Goal: Task Accomplishment & Management: Use online tool/utility

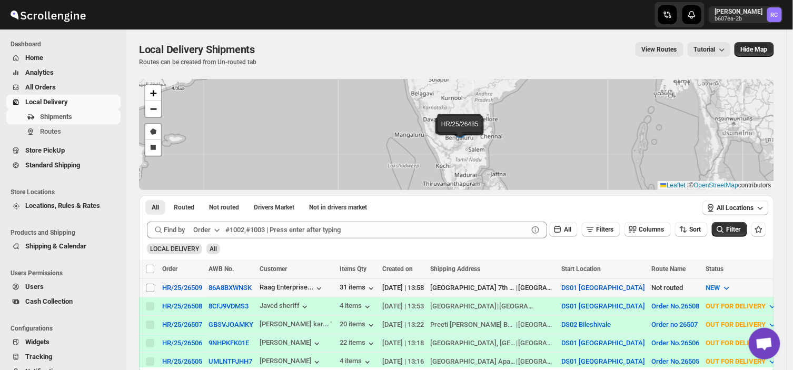
click at [147, 286] on input "Select shipment" at bounding box center [150, 288] width 8 height 8
checkbox input "true"
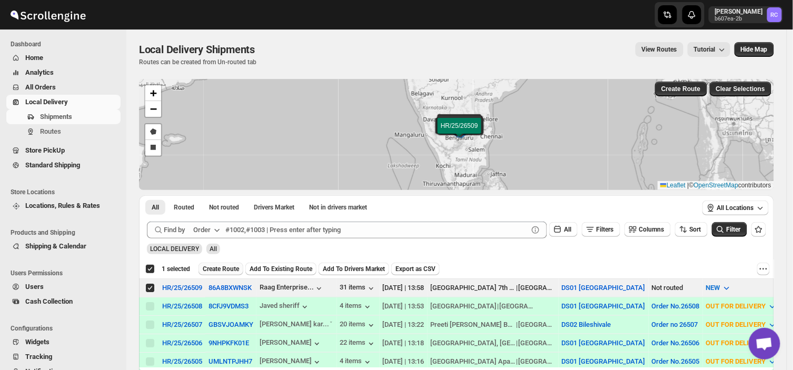
click at [217, 268] on span "Create Route" at bounding box center [221, 269] width 36 height 8
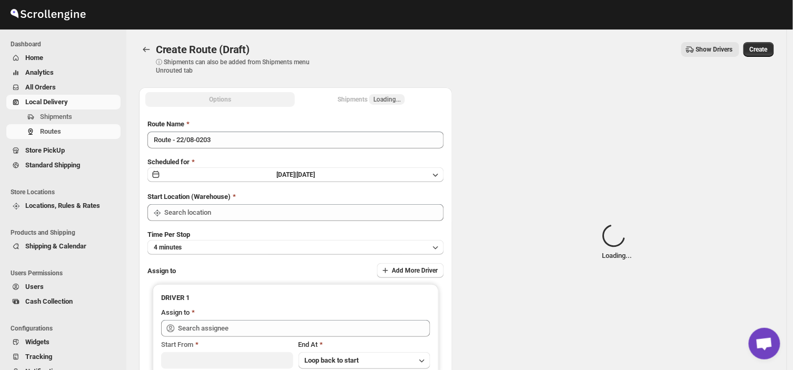
type input "DS01 [GEOGRAPHIC_DATA]"
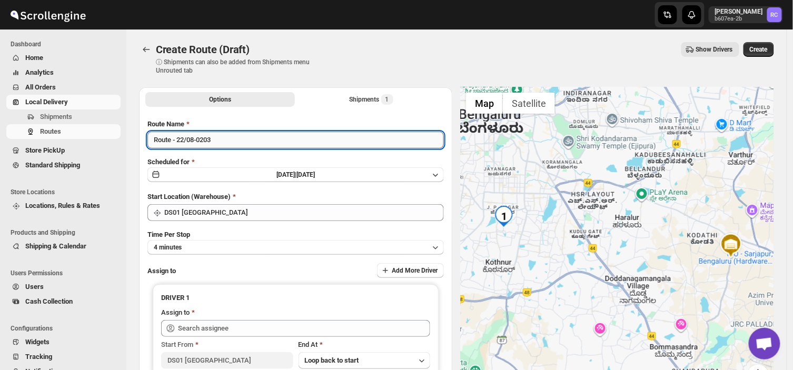
click at [218, 144] on input "Route - 22/08-0203" at bounding box center [295, 140] width 297 height 17
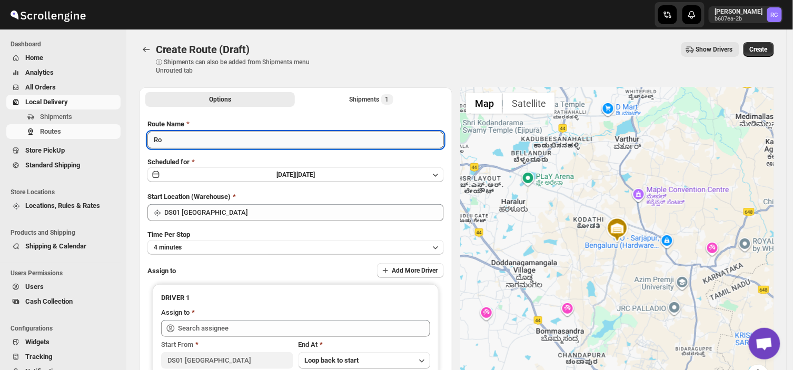
type input "R"
type input "Order no 26509"
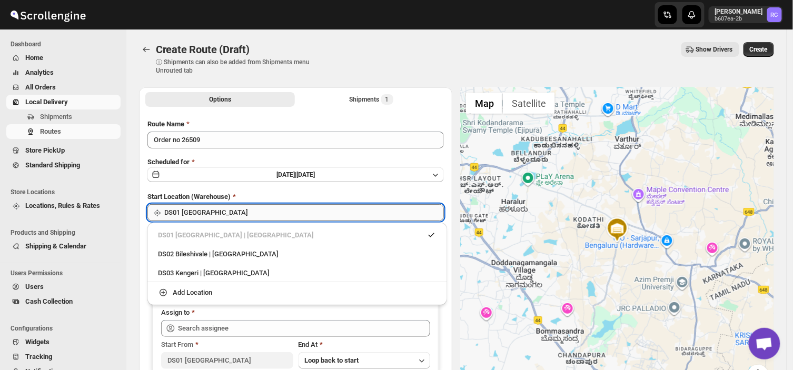
click at [214, 211] on input "DS01 [GEOGRAPHIC_DATA]" at bounding box center [304, 212] width 280 height 17
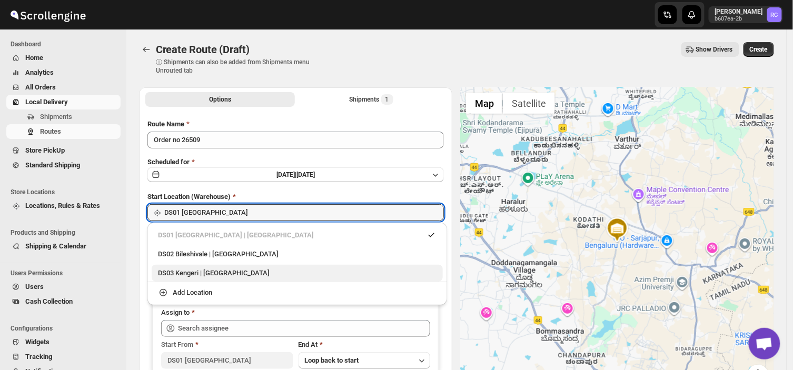
click at [190, 268] on div "DS03 Kengeri | [GEOGRAPHIC_DATA]" at bounding box center [297, 273] width 279 height 11
type input "DS03 Kengeri"
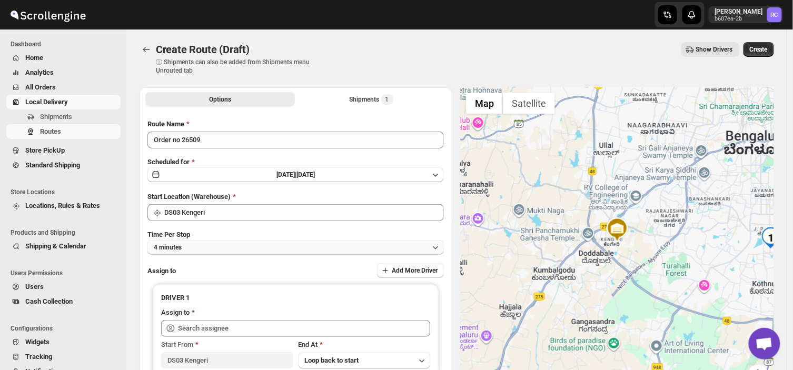
click at [201, 245] on button "4 minutes" at bounding box center [295, 247] width 297 height 15
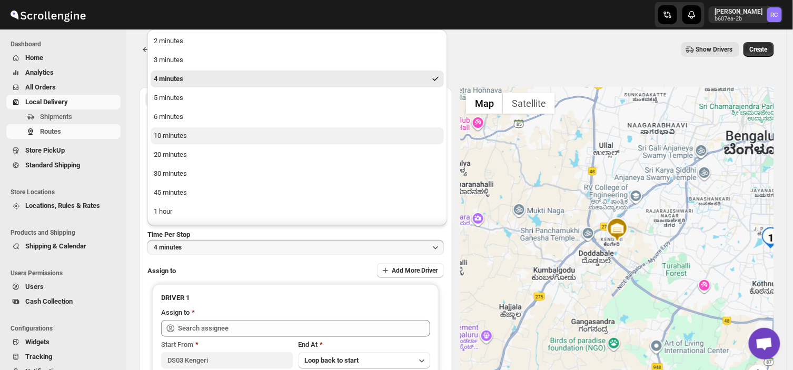
click at [189, 137] on button "10 minutes" at bounding box center [297, 135] width 293 height 17
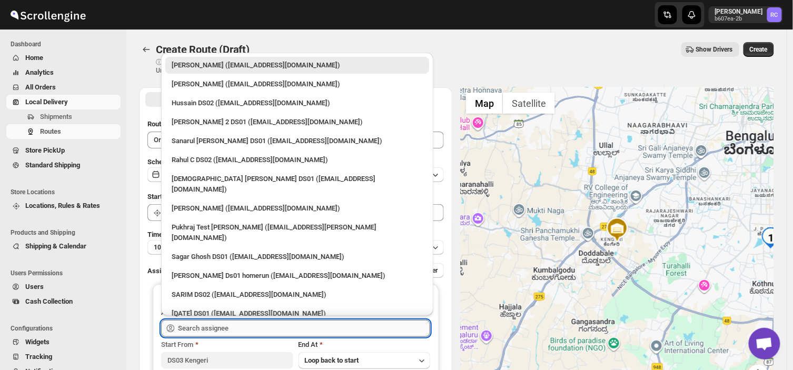
click at [232, 328] on input "text" at bounding box center [304, 328] width 252 height 17
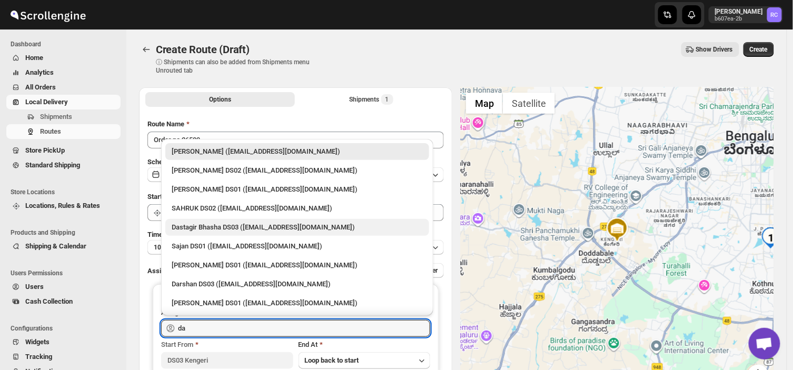
click at [198, 228] on div "Dastagir Bhasha DS03 ([EMAIL_ADDRESS][DOMAIN_NAME])" at bounding box center [297, 227] width 251 height 11
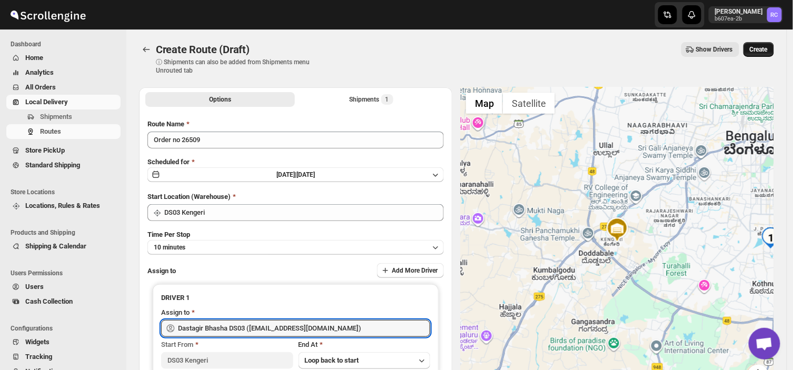
type input "Dastagir Bhasha DS03 ([EMAIL_ADDRESS][DOMAIN_NAME])"
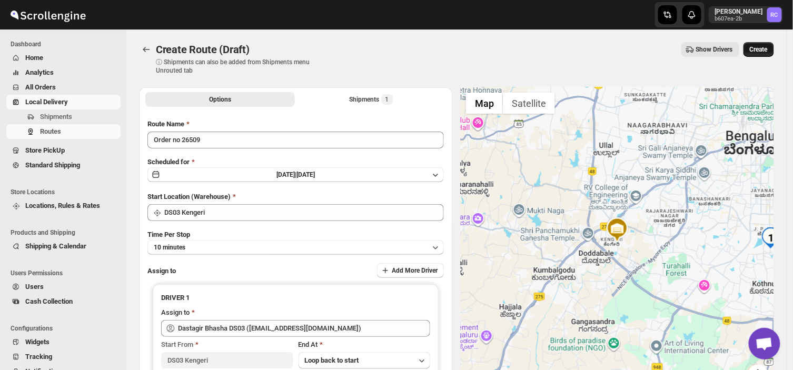
click at [757, 46] on span "Create" at bounding box center [759, 49] width 18 height 8
